Goal: Transaction & Acquisition: Book appointment/travel/reservation

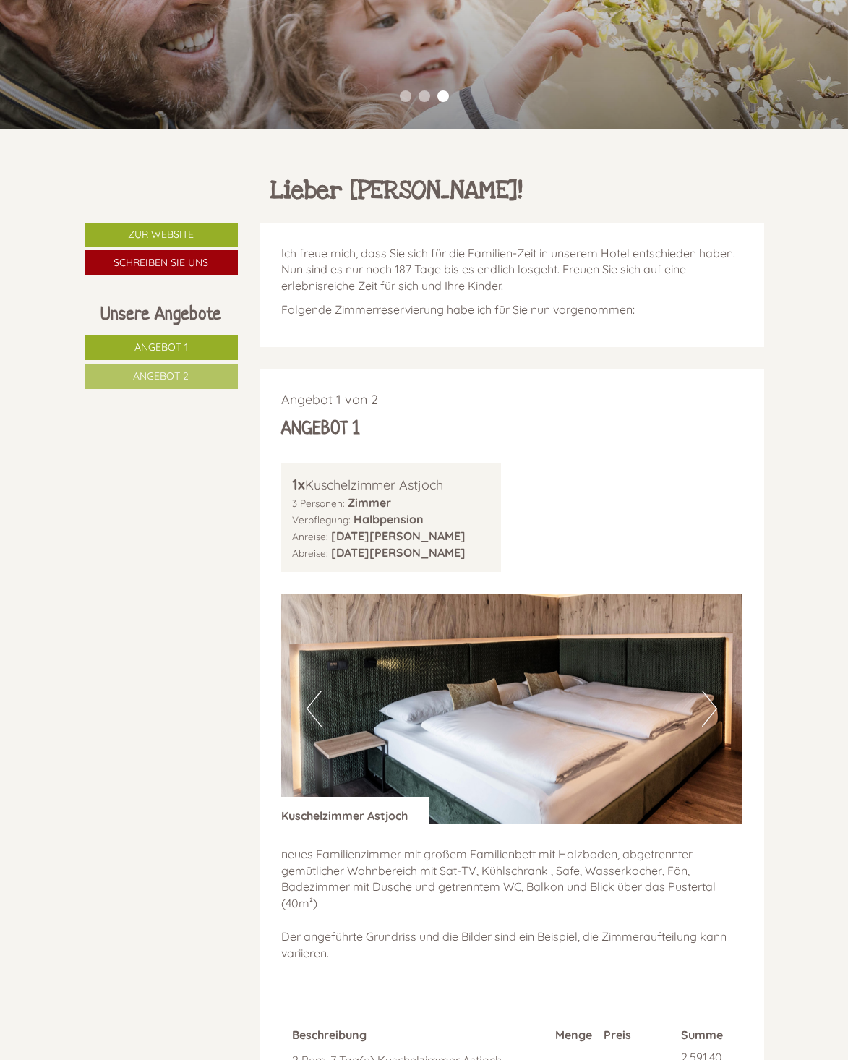
scroll to position [289, 0]
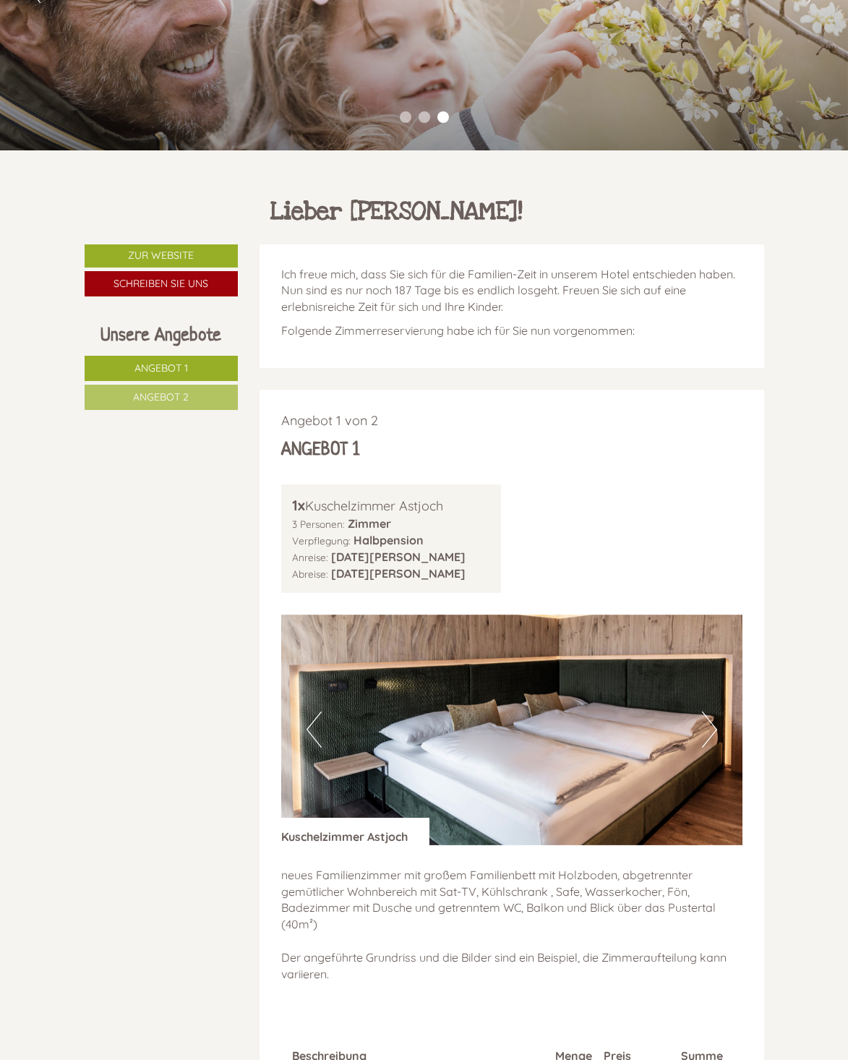
click at [153, 400] on span "Angebot 2" at bounding box center [161, 396] width 56 height 13
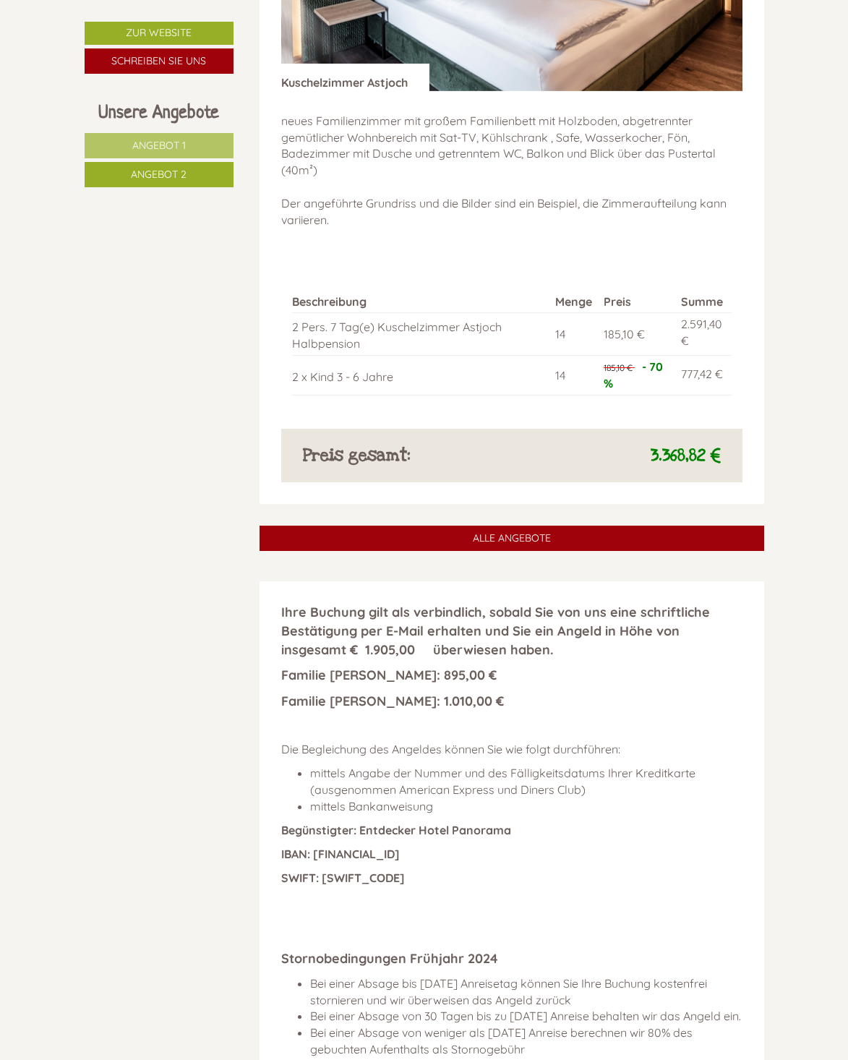
scroll to position [1329, 0]
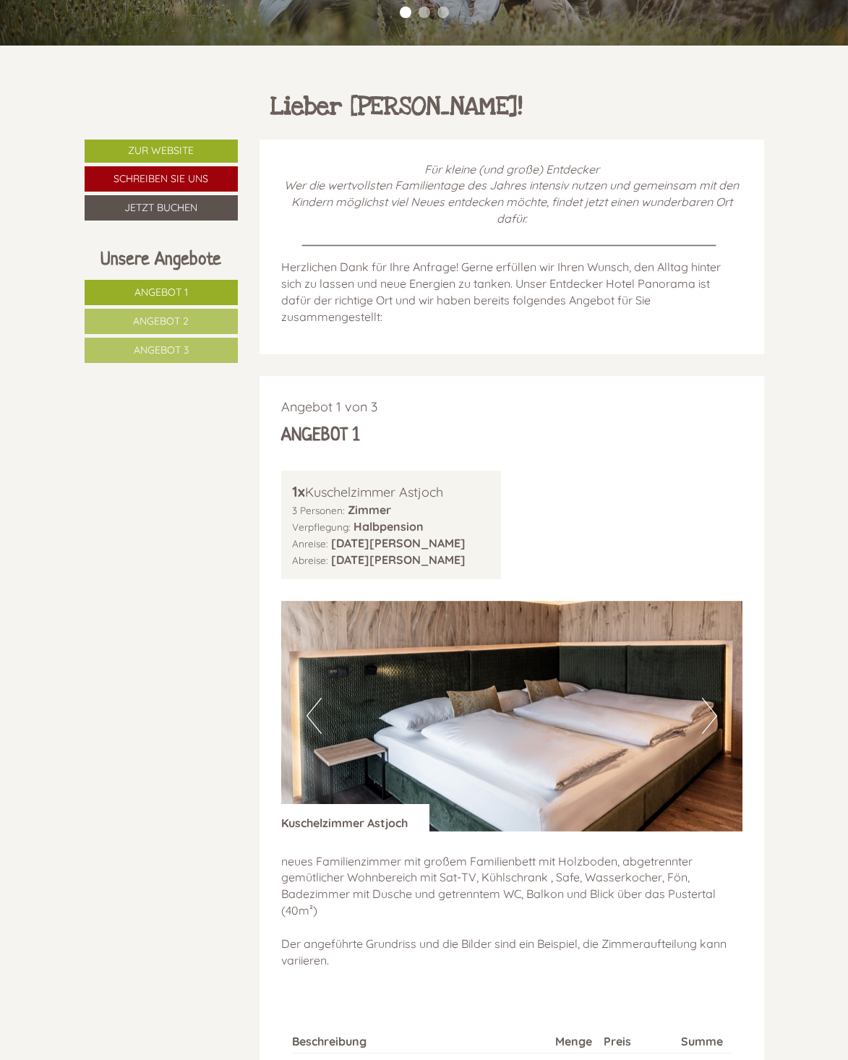
scroll to position [434, 0]
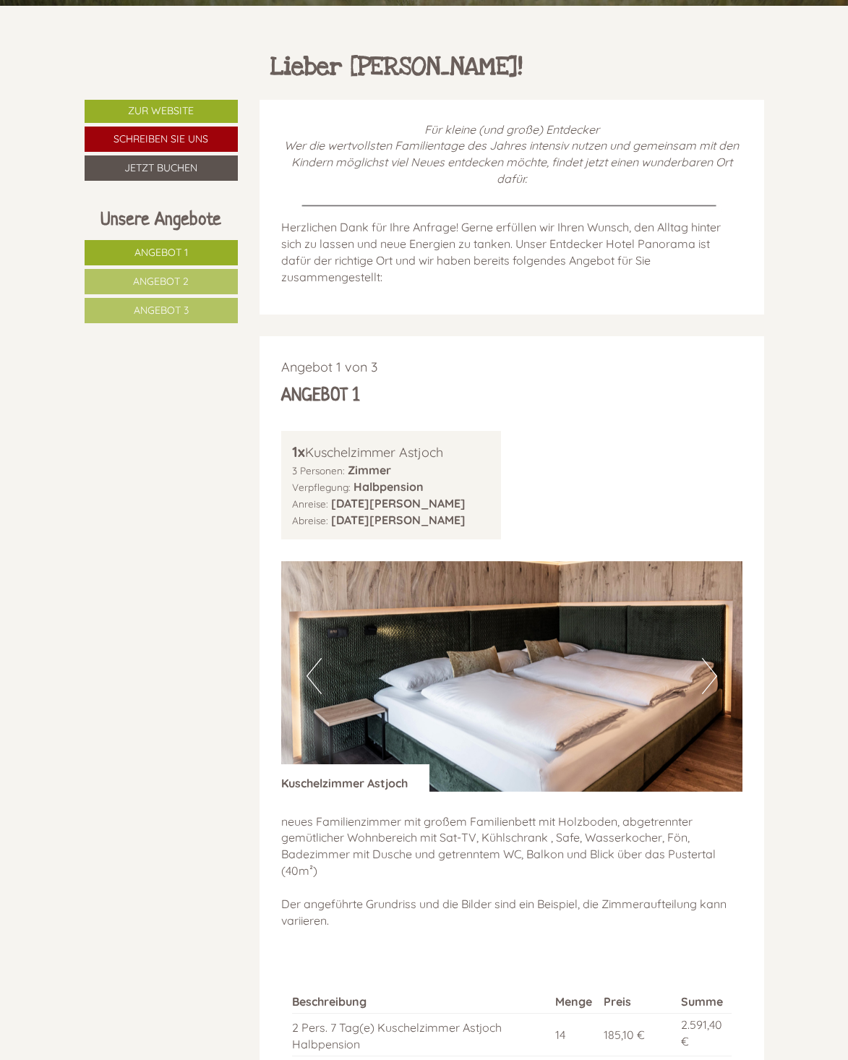
click at [711, 677] on button "Next" at bounding box center [709, 676] width 15 height 36
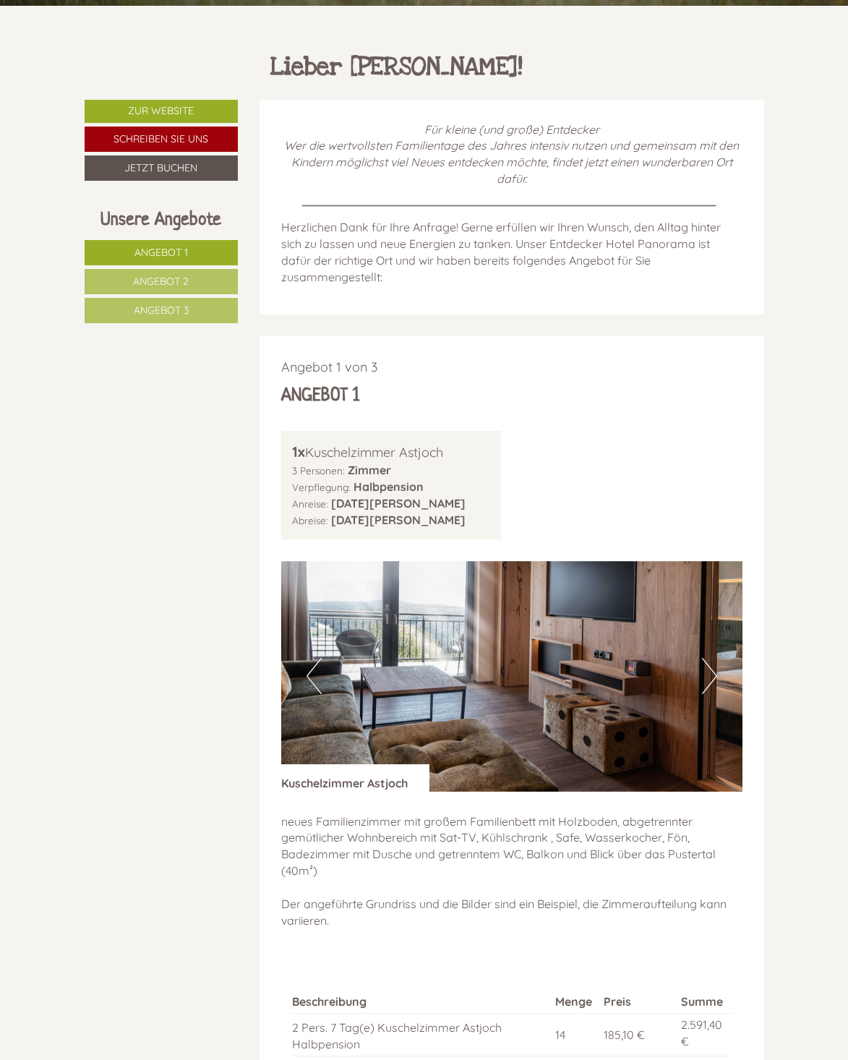
click at [711, 677] on button "Next" at bounding box center [709, 676] width 15 height 36
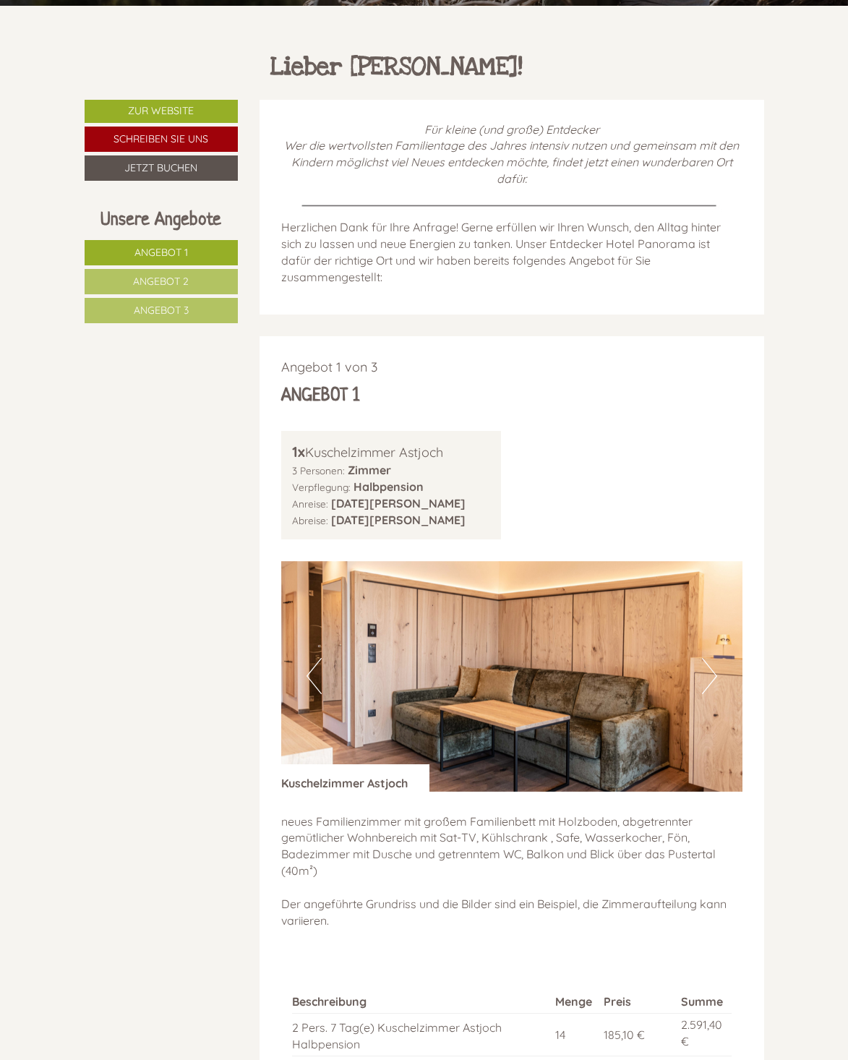
click at [711, 677] on button "Next" at bounding box center [709, 676] width 15 height 36
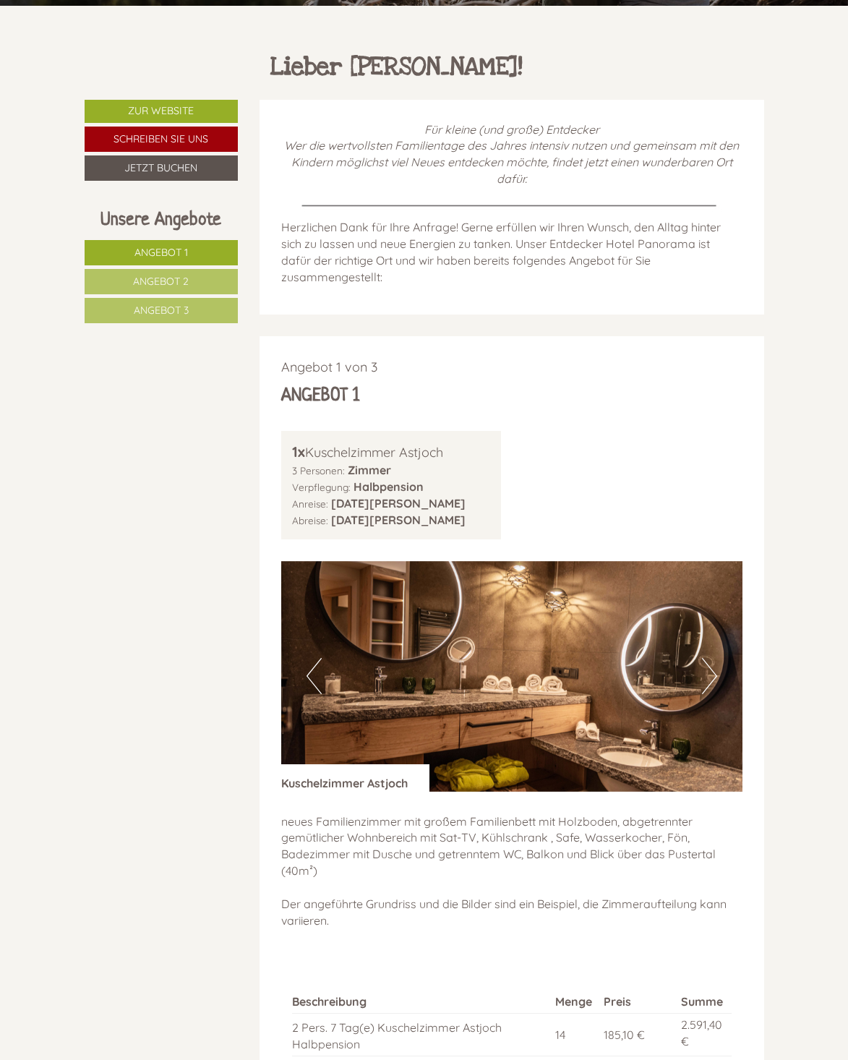
click at [711, 677] on button "Next" at bounding box center [709, 676] width 15 height 36
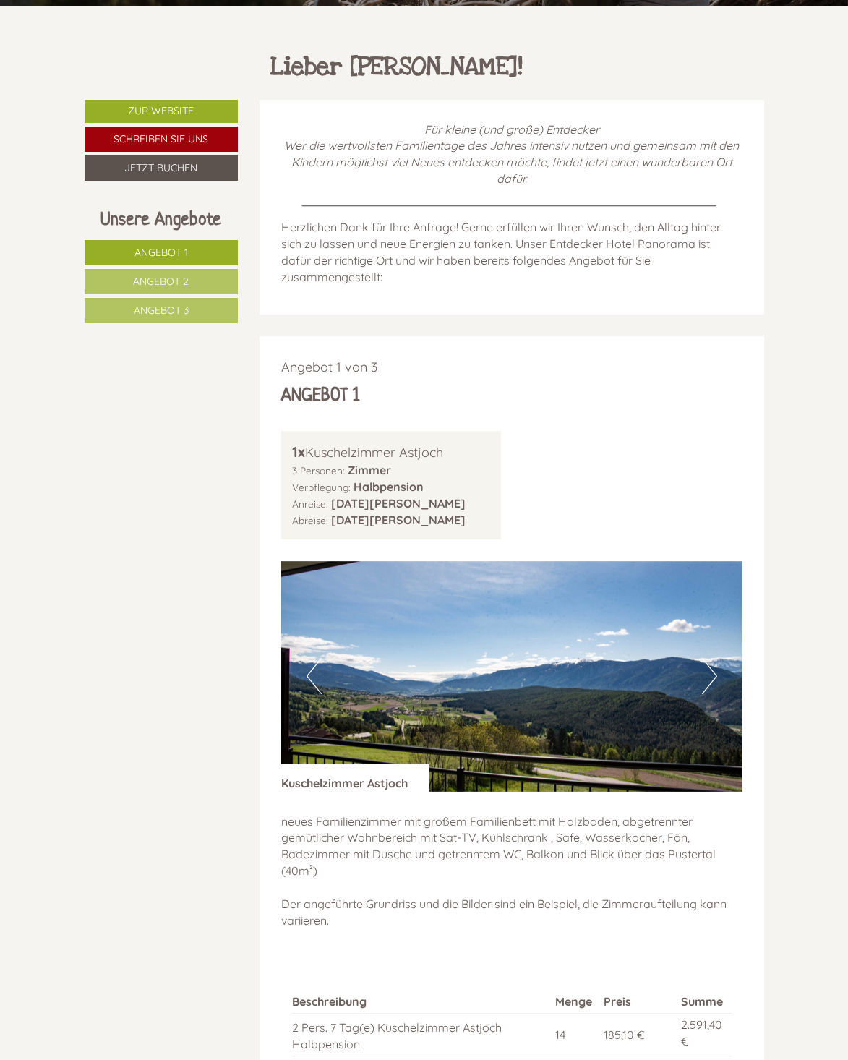
click at [711, 677] on button "Next" at bounding box center [709, 676] width 15 height 36
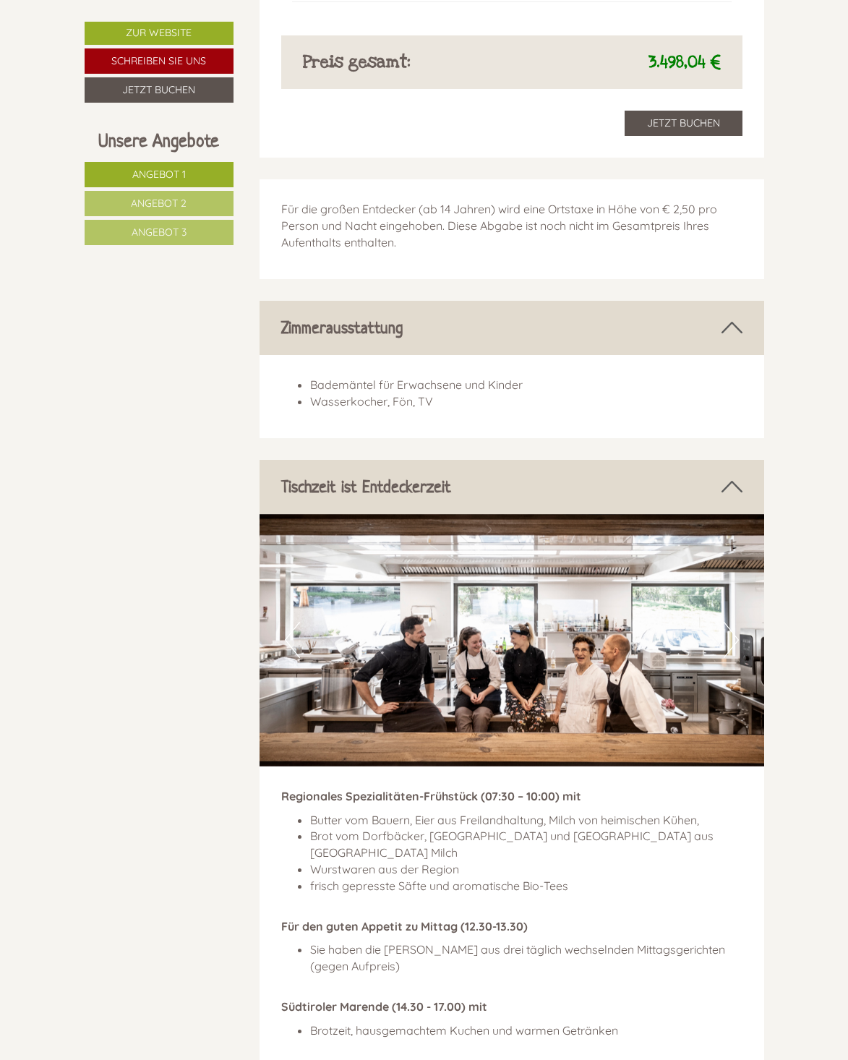
scroll to position [3470, 0]
